Goal: Information Seeking & Learning: Find specific fact

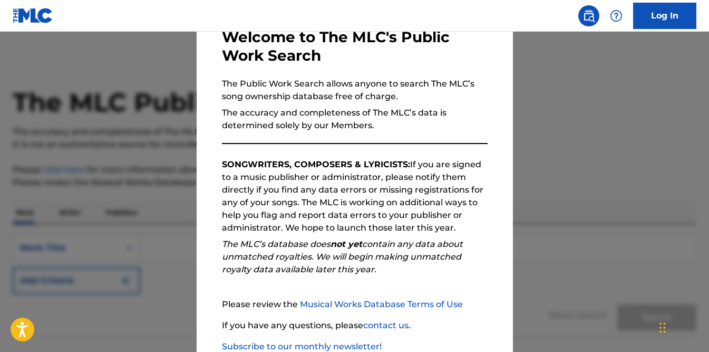
scroll to position [131, 0]
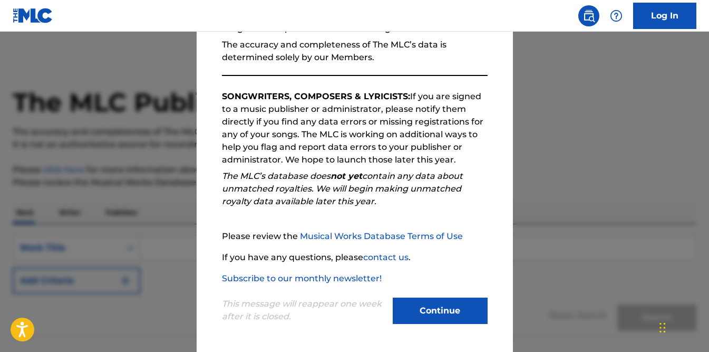
click at [441, 312] on button "Continue" at bounding box center [440, 310] width 95 height 26
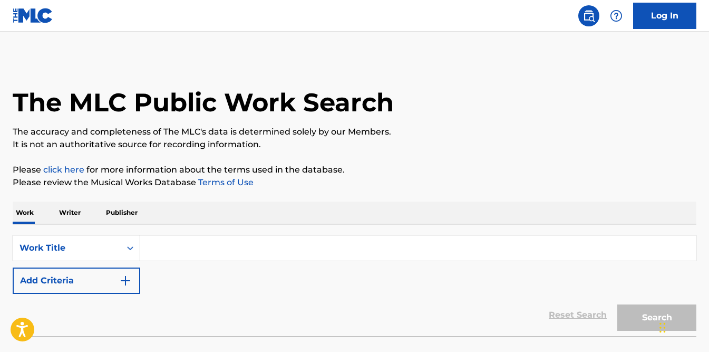
click at [175, 238] on input "Search Form" at bounding box center [418, 247] width 556 height 25
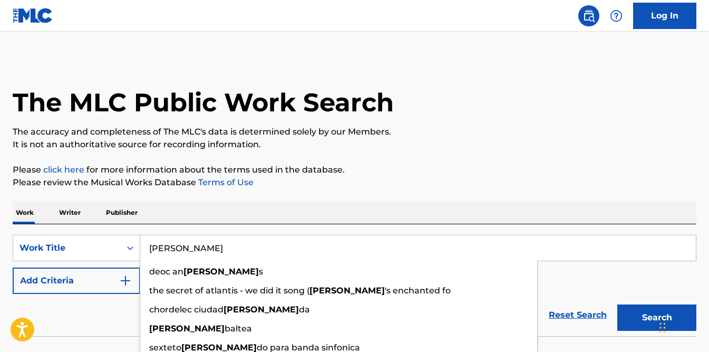
type input "[PERSON_NAME]"
click at [184, 208] on div "Work Writer Publisher" at bounding box center [355, 212] width 684 height 22
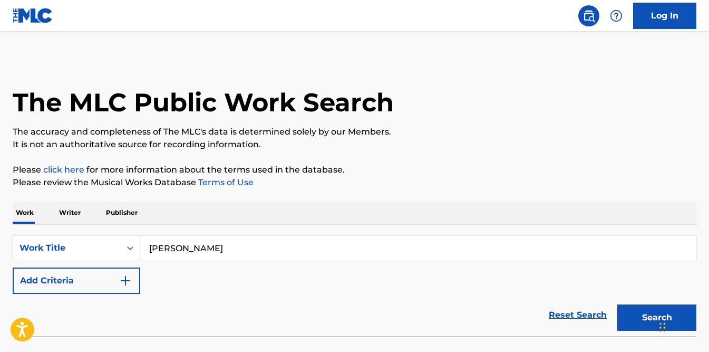
click at [126, 271] on button "Add Criteria" at bounding box center [77, 280] width 128 height 26
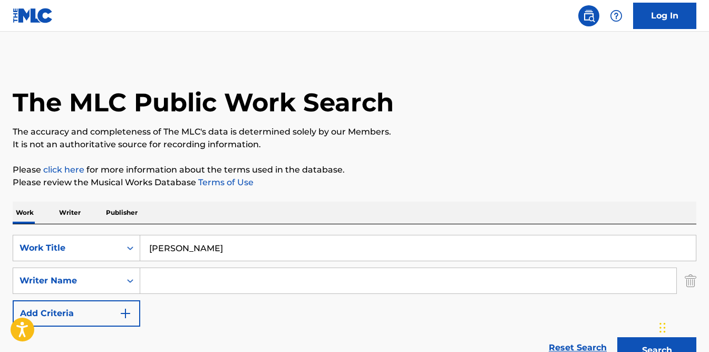
click at [169, 277] on input "Search Form" at bounding box center [408, 280] width 536 height 25
click at [637, 345] on button "Search" at bounding box center [657, 350] width 79 height 26
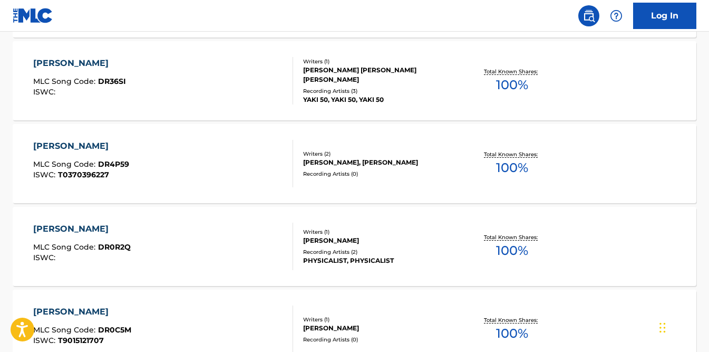
scroll to position [0, 0]
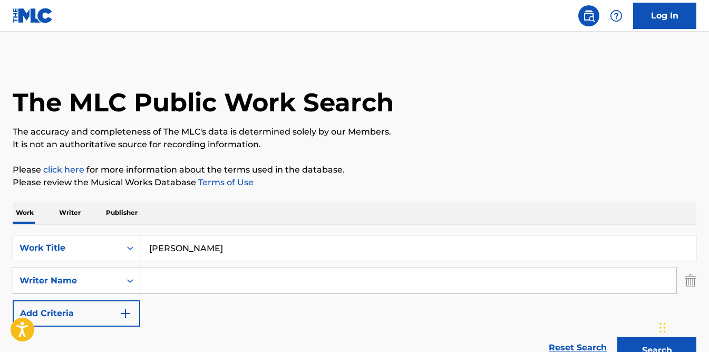
click at [223, 284] on input "Search Form" at bounding box center [408, 280] width 536 height 25
paste input "[DATE],"
type input "[DATE],"
drag, startPoint x: 231, startPoint y: 280, endPoint x: 0, endPoint y: 206, distance: 242.5
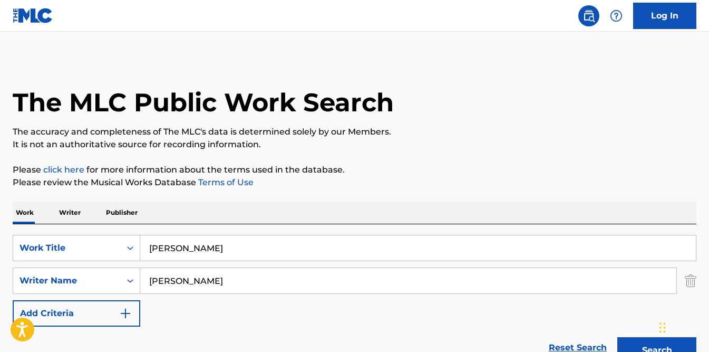
type input "[PERSON_NAME]"
click at [618, 337] on button "Search" at bounding box center [657, 350] width 79 height 26
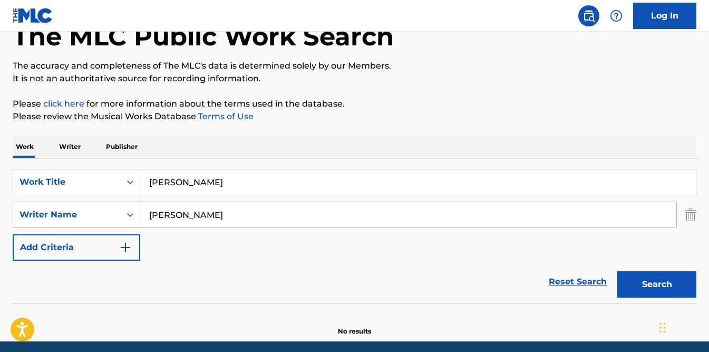
scroll to position [106, 0]
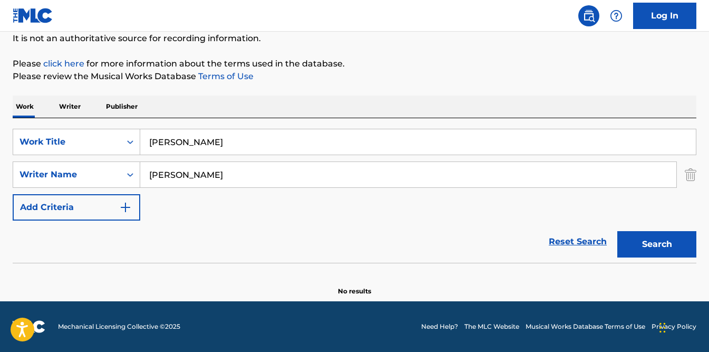
click at [637, 244] on button "Search" at bounding box center [657, 244] width 79 height 26
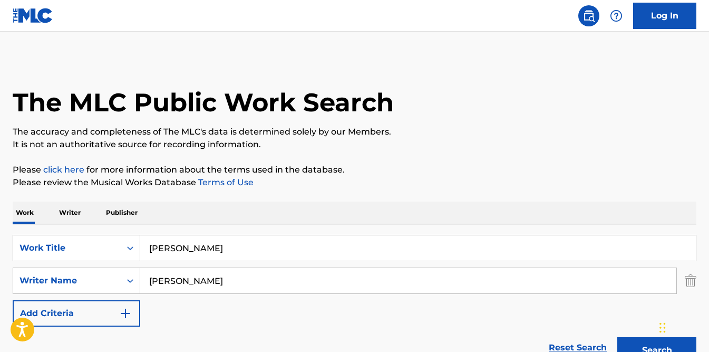
click at [211, 260] on input "[PERSON_NAME]" at bounding box center [418, 247] width 556 height 25
type input "d"
type input "I"
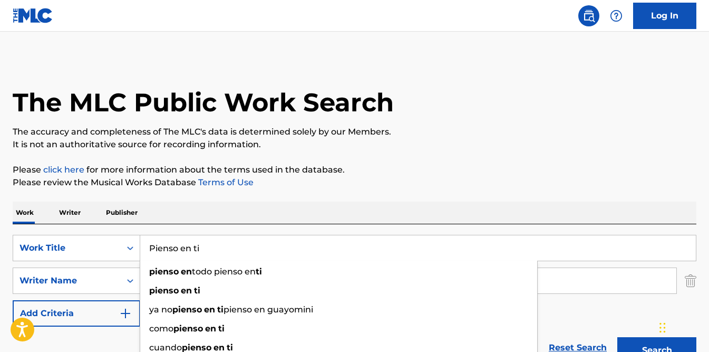
type input "Pienso en ti"
click at [618, 337] on button "Search" at bounding box center [657, 350] width 79 height 26
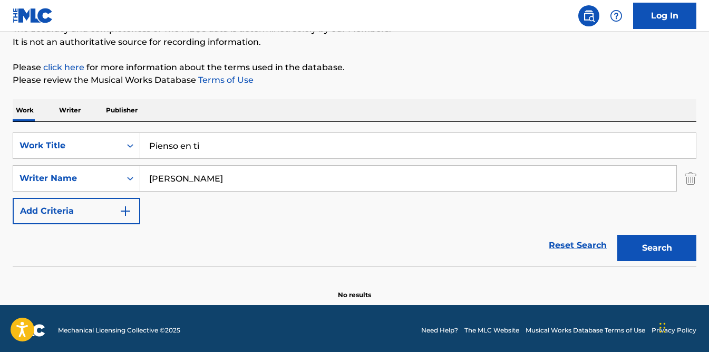
scroll to position [106, 0]
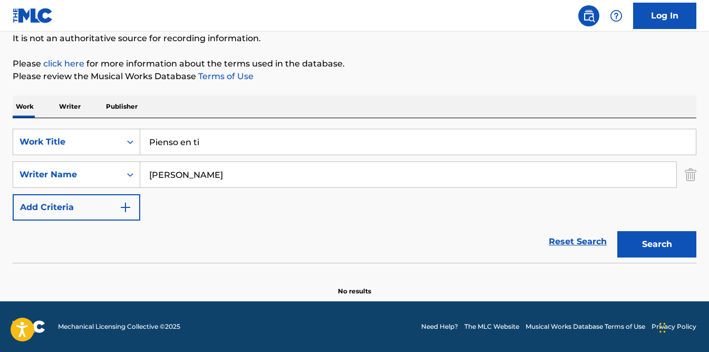
click at [662, 238] on button "Search" at bounding box center [657, 244] width 79 height 26
